Goal: Find specific page/section: Find specific page/section

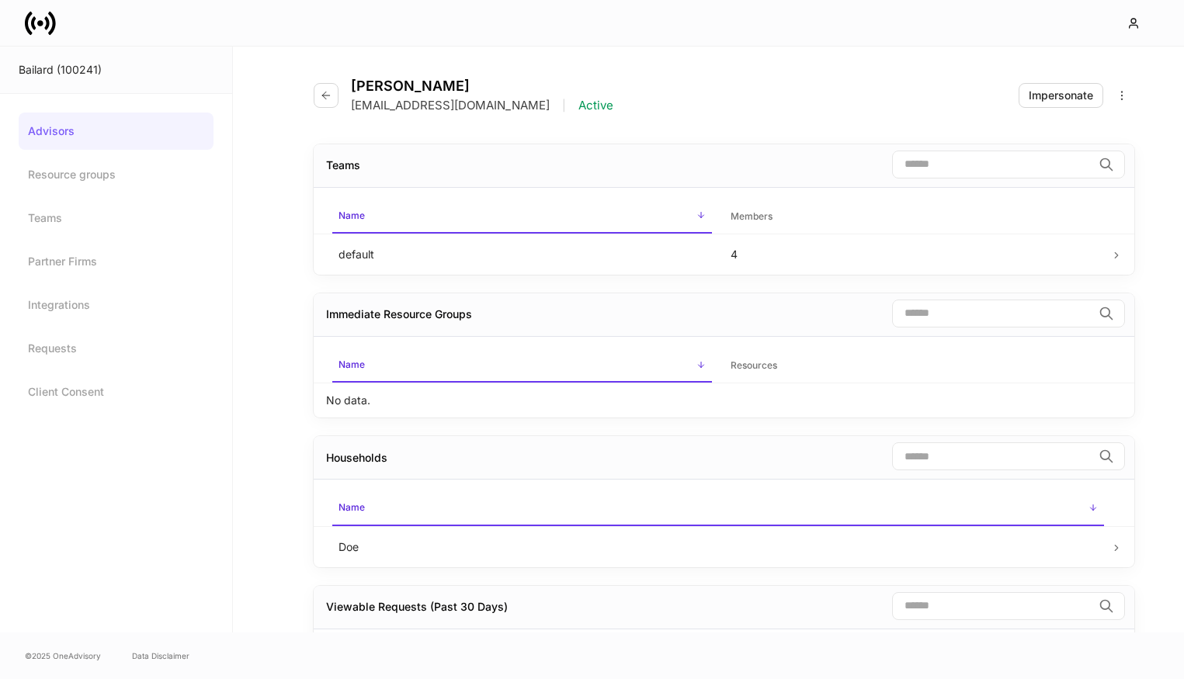
click at [92, 107] on div "Advisors Resource groups Teams Partner Firms Integrations Requests Client Conse…" at bounding box center [116, 261] width 232 height 335
click at [62, 133] on link "Advisors" at bounding box center [116, 131] width 195 height 37
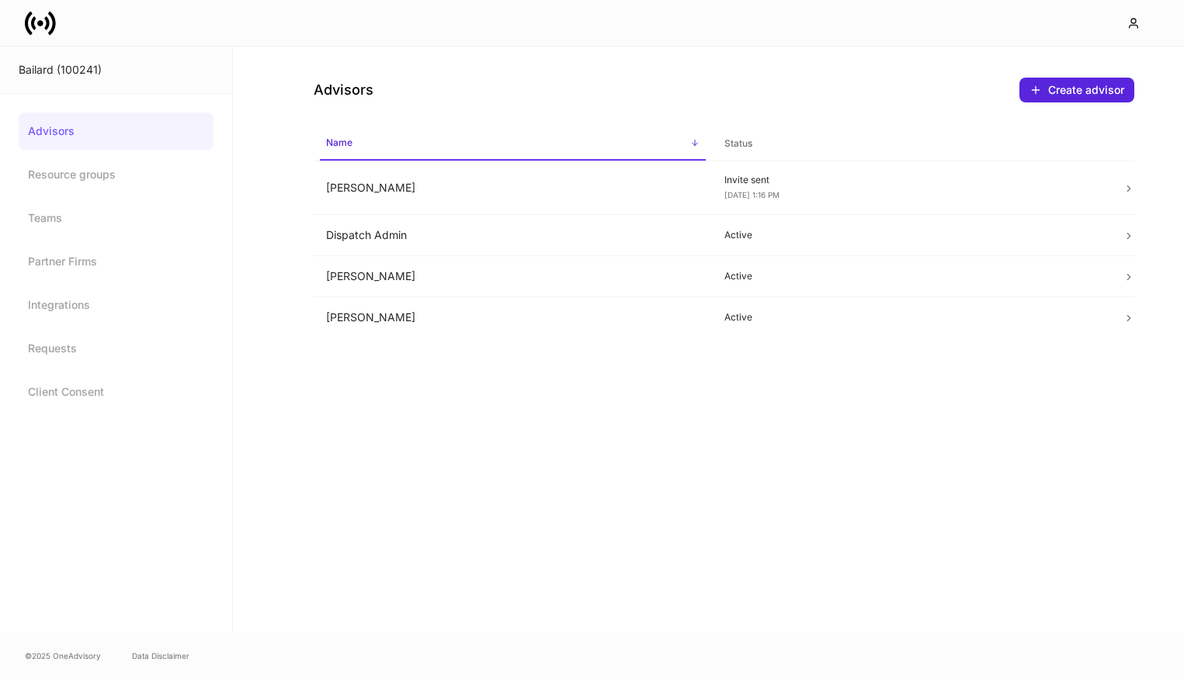
click at [104, 71] on div "Bailard (100241)" at bounding box center [116, 70] width 195 height 16
click at [47, 26] on icon at bounding box center [46, 22] width 5 height 13
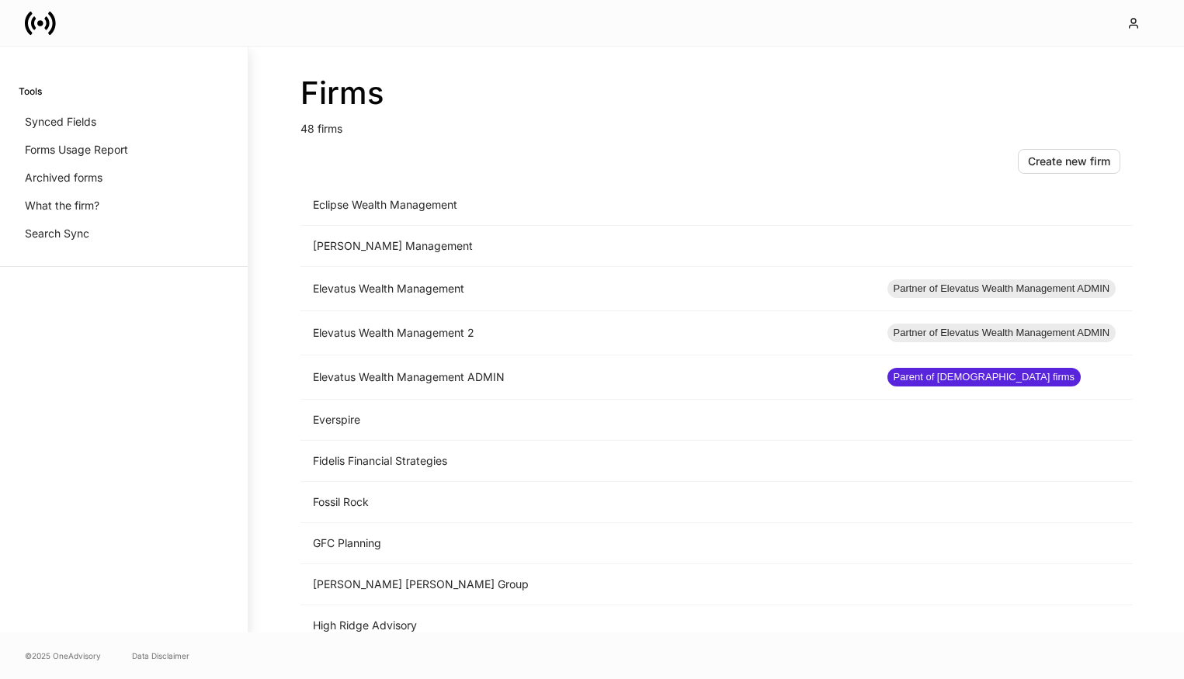
scroll to position [1584, 0]
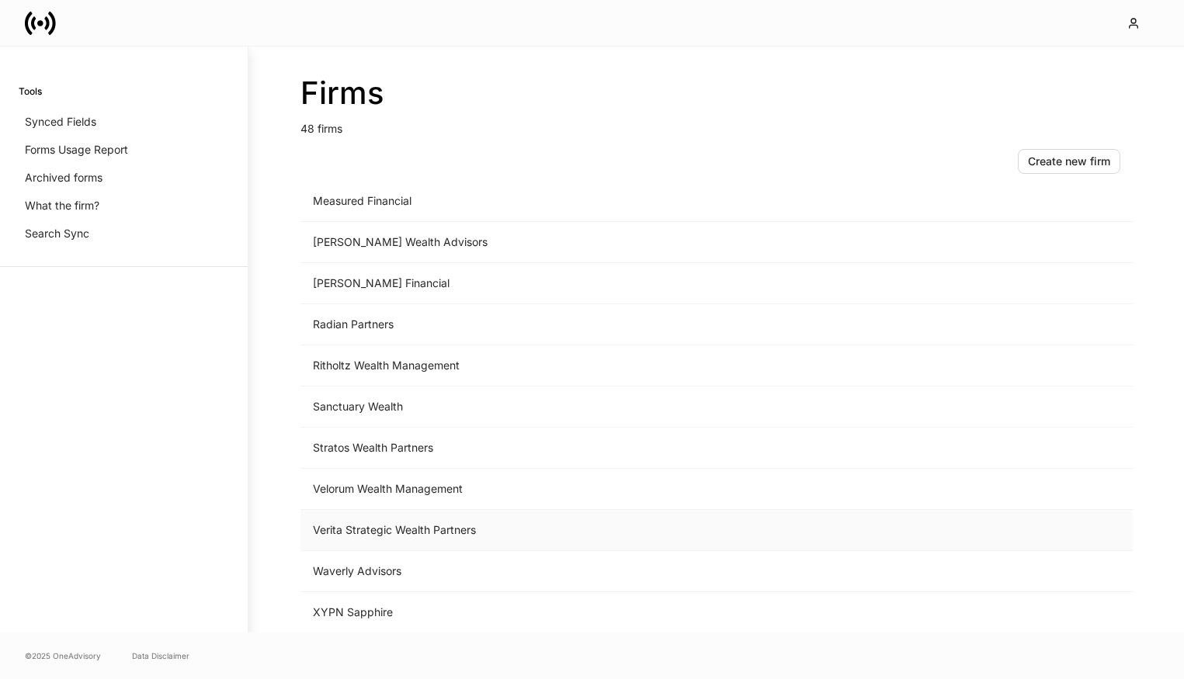
click at [375, 536] on td "Verita Strategic Wealth Partners" at bounding box center [587, 530] width 575 height 41
